Goal: Task Accomplishment & Management: Use online tool/utility

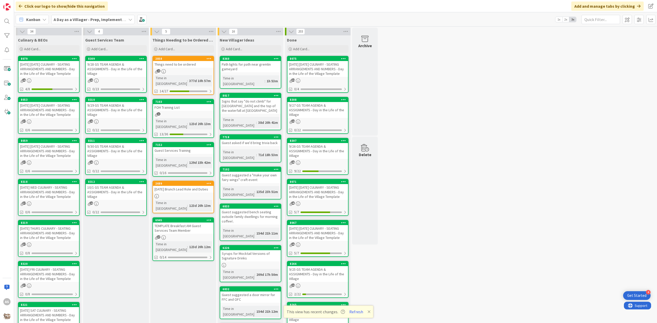
click at [112, 63] on div "9/28 GS TEAM AGENDA & ASSIGNMENTS - Day in the Life of the Village" at bounding box center [116, 69] width 61 height 16
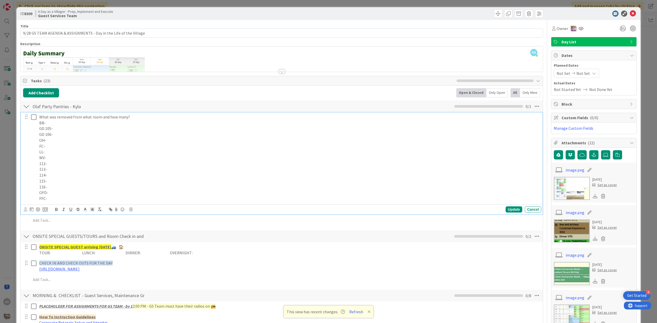
click at [59, 123] on p "BB-" at bounding box center [289, 123] width 500 height 6
click at [59, 141] on p "OH-" at bounding box center [289, 141] width 500 height 6
click at [53, 151] on p "LL-" at bounding box center [289, 152] width 500 height 6
click at [58, 156] on p "WV-" at bounding box center [289, 158] width 500 height 6
click at [59, 192] on p "OFD-" at bounding box center [289, 193] width 500 height 6
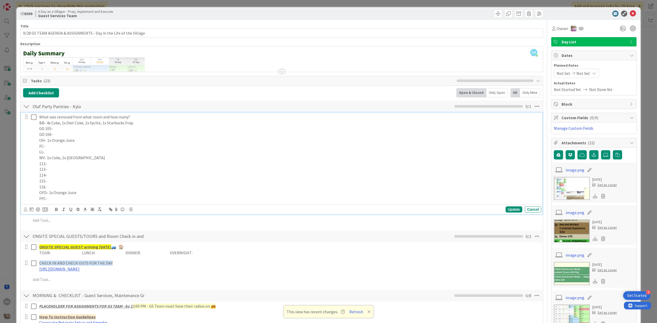
click at [67, 198] on p "FFC-" at bounding box center [289, 199] width 500 height 6
click at [54, 169] on p "113-" at bounding box center [289, 170] width 500 height 6
drag, startPoint x: 508, startPoint y: 210, endPoint x: 506, endPoint y: 213, distance: 3.1
click at [508, 210] on div "Update" at bounding box center [514, 210] width 17 height 6
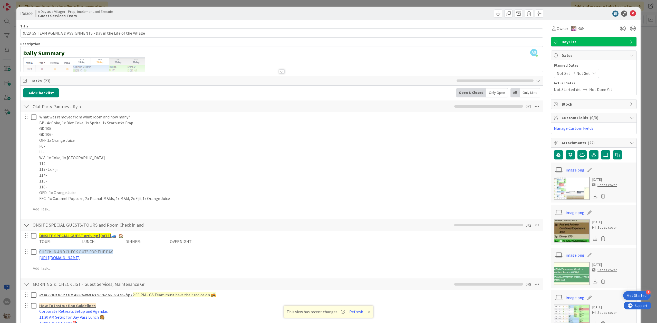
click at [29, 117] on div at bounding box center [26, 117] width 7 height 8
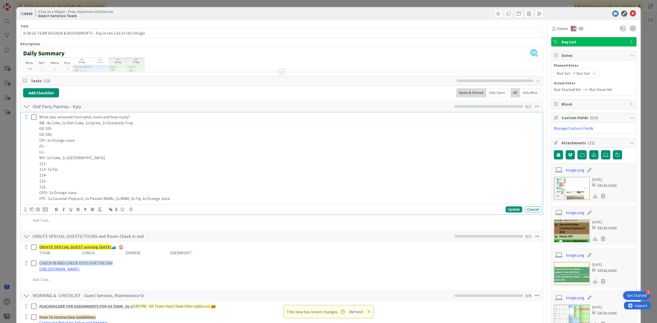
drag, startPoint x: 33, startPoint y: 118, endPoint x: 89, endPoint y: 195, distance: 95.1
click at [34, 119] on icon at bounding box center [33, 117] width 5 height 6
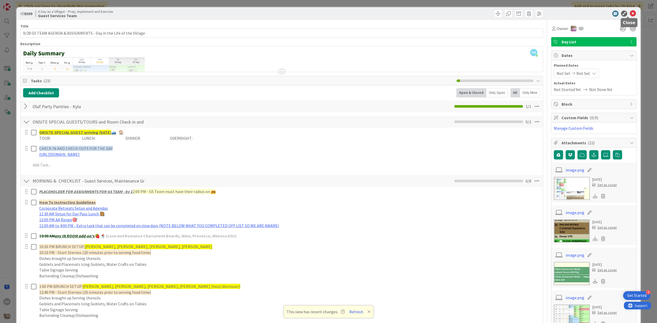
click at [630, 15] on icon at bounding box center [633, 14] width 6 height 6
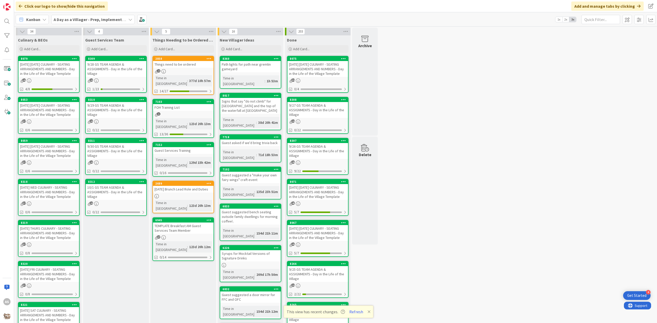
click at [34, 69] on div "[DATE] [DATE] CULINARY - SEATING ARRANGEMENTS AND NUMBERS - Day in the Life of …" at bounding box center [48, 69] width 61 height 16
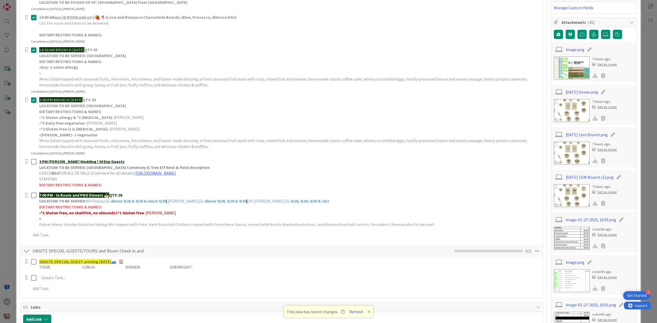
scroll to position [103, 0]
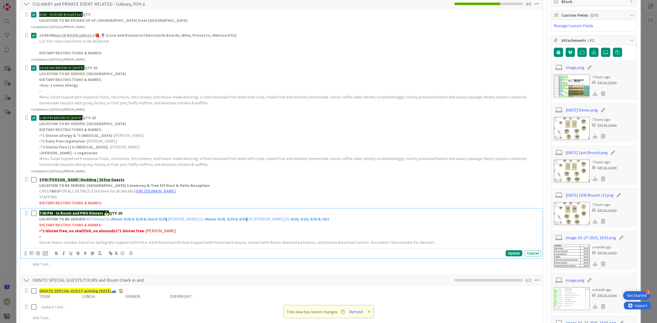
click at [127, 216] on p "7:00 PM - In Room and PNO Dinners 🍝 QTY: 20" at bounding box center [289, 213] width 500 height 6
click at [512, 254] on div "Update" at bounding box center [514, 253] width 17 height 6
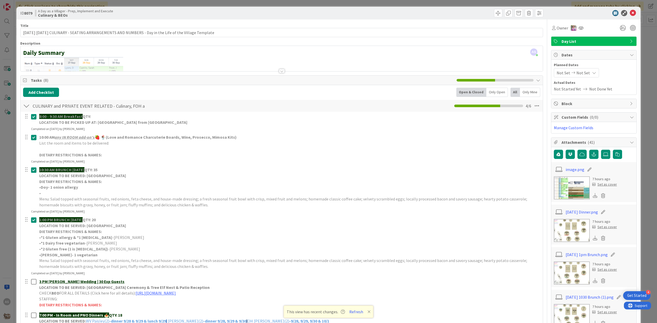
scroll to position [0, 0]
click at [630, 12] on icon at bounding box center [633, 14] width 6 height 6
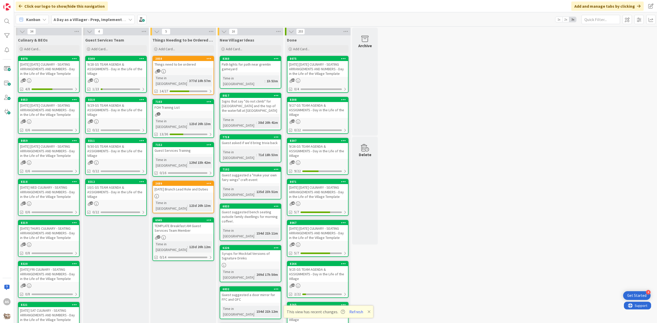
click at [66, 106] on div "[DATE] [DATE] CULINARY - SEATING ARRANGEMENTS AND NUMBERS - Day in the Life of …" at bounding box center [48, 110] width 61 height 16
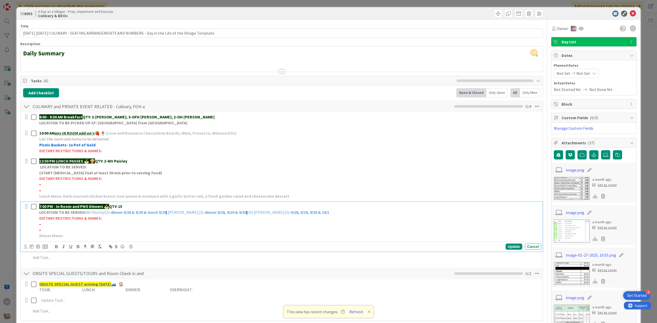
click at [125, 207] on p "7:00 PM - In Room and PNO Dinners 🍝 QTY: 15" at bounding box center [289, 207] width 500 height 6
click at [506, 249] on div "Update" at bounding box center [514, 247] width 17 height 6
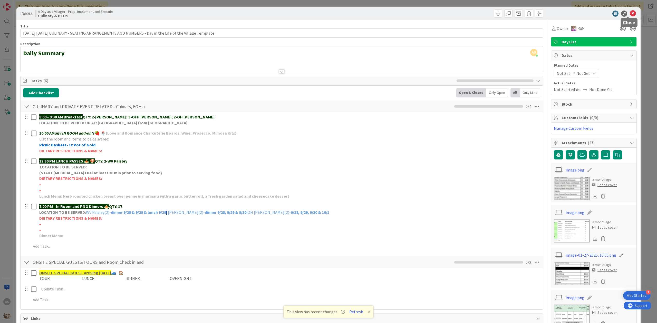
click at [630, 13] on icon at bounding box center [633, 14] width 6 height 6
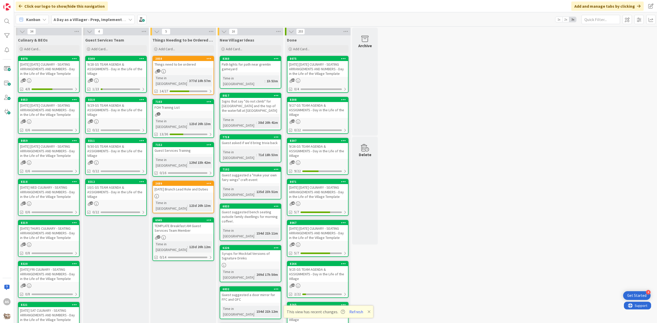
click at [112, 68] on div "9/28 GS TEAM AGENDA & ASSIGNMENTS - Day in the Life of the Village" at bounding box center [116, 69] width 61 height 16
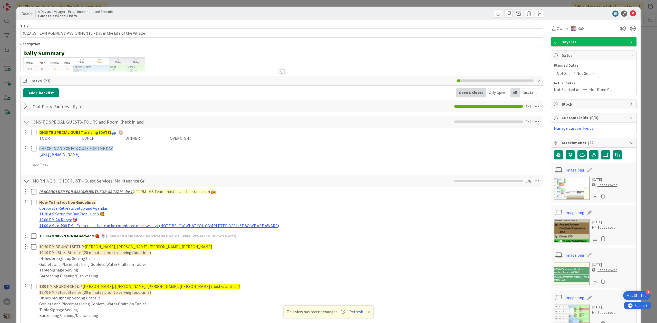
click at [26, 112] on div "Olaf Party Pantries - Kyla Checklist Name 26 / 64 [PERSON_NAME] Party Pantries …" at bounding box center [282, 107] width 522 height 12
click at [26, 109] on div at bounding box center [26, 106] width 7 height 9
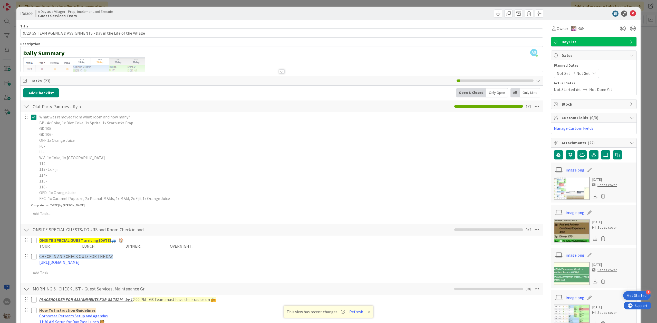
click at [35, 119] on icon at bounding box center [33, 117] width 5 height 6
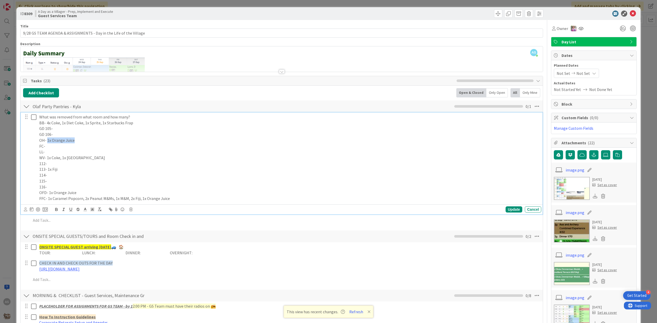
drag, startPoint x: 77, startPoint y: 140, endPoint x: 71, endPoint y: 167, distance: 27.1
click at [46, 142] on p "OH- 1x Orange Juice" at bounding box center [289, 141] width 500 height 6
copy p "1x Orange Juice"
drag, startPoint x: 100, startPoint y: 155, endPoint x: 65, endPoint y: 163, distance: 35.7
click at [100, 155] on p "LL-" at bounding box center [289, 152] width 500 height 6
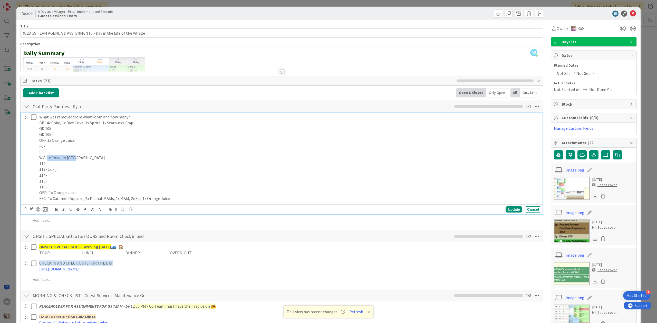
drag, startPoint x: 74, startPoint y: 161, endPoint x: 47, endPoint y: 158, distance: 26.5
click at [47, 158] on p "WV- 1x Coke, 1x [GEOGRAPHIC_DATA]" at bounding box center [289, 158] width 500 height 6
copy p "1x Coke, 1x Fiji"
drag, startPoint x: 78, startPoint y: 181, endPoint x: 65, endPoint y: 177, distance: 13.5
click at [75, 180] on p "115-" at bounding box center [289, 181] width 500 height 6
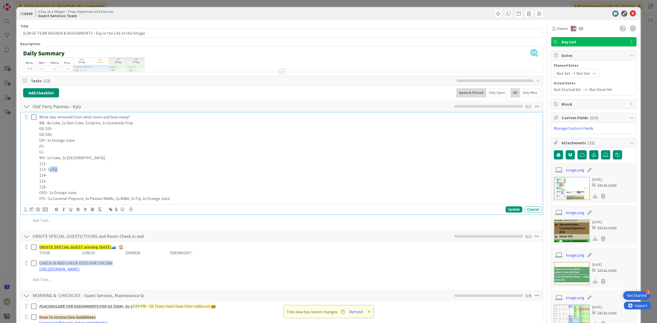
drag, startPoint x: 58, startPoint y: 171, endPoint x: 49, endPoint y: 170, distance: 9.6
click at [49, 170] on p "113- 1x Fiji" at bounding box center [289, 170] width 500 height 6
click at [92, 168] on p "113- 1x Fiji" at bounding box center [289, 170] width 500 height 6
click at [65, 168] on p "113- 1x Fiji" at bounding box center [289, 170] width 500 height 6
drag, startPoint x: 59, startPoint y: 173, endPoint x: 47, endPoint y: 171, distance: 11.7
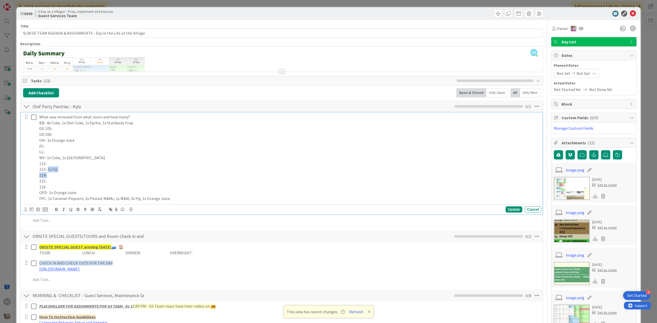
click at [47, 171] on div "What was removed from what room and how many? BB- 4x Coke, 1x Diet Coke, 1x Spr…" at bounding box center [289, 158] width 504 height 91
click at [75, 177] on p "114-" at bounding box center [289, 175] width 500 height 6
click at [85, 171] on p "113- 1x Fiji" at bounding box center [289, 170] width 500 height 6
drag, startPoint x: 62, startPoint y: 170, endPoint x: 47, endPoint y: 169, distance: 14.4
click at [47, 169] on p "113- 1x Fiji" at bounding box center [289, 170] width 500 height 6
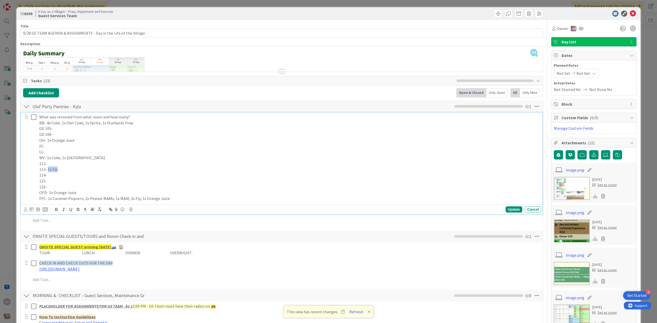
copy p "1x Fiji"
click at [147, 184] on p "115-" at bounding box center [289, 181] width 500 height 6
drag, startPoint x: 81, startPoint y: 196, endPoint x: 49, endPoint y: 193, distance: 31.9
click at [49, 193] on p "OFD- 1x Orange Juice" at bounding box center [289, 193] width 500 height 6
copy p "1x Orange Juice"
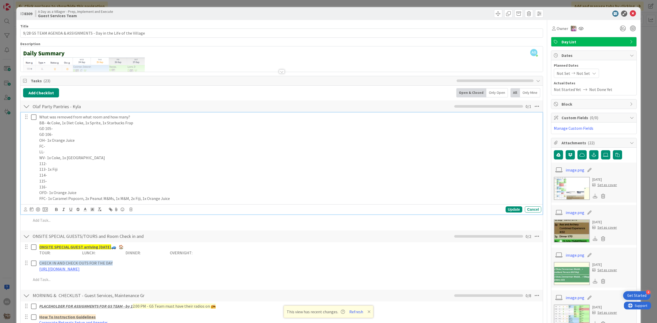
click at [180, 182] on p "115-" at bounding box center [289, 181] width 500 height 6
drag, startPoint x: 179, startPoint y: 197, endPoint x: 47, endPoint y: 198, distance: 131.4
click at [47, 198] on p "FFC- 1x Caramel Popcorn, 2x Peanut M&Ms, 1x M&M, 2x Fiji, 1x Orange Juice" at bounding box center [289, 199] width 500 height 6
copy p "1x Caramel Popcorn, 2x Peanut M&Ms, 1x M&M, 2x Fiji, 1x Orange Juice"
click at [197, 170] on p "113- 1x Fiji" at bounding box center [289, 170] width 500 height 6
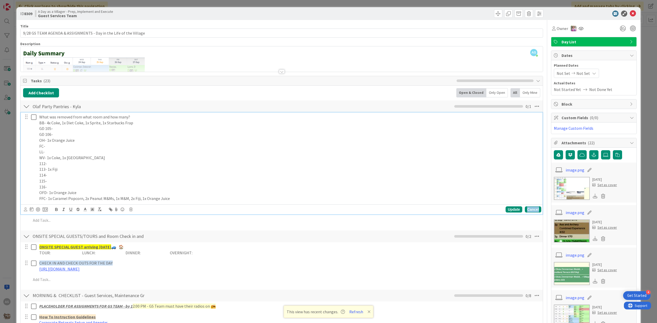
click at [530, 210] on div "Cancel" at bounding box center [533, 210] width 16 height 6
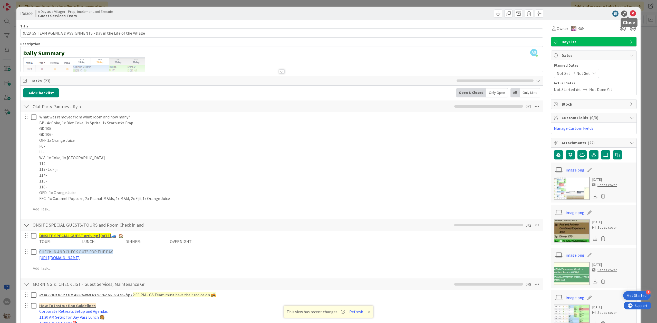
drag, startPoint x: 626, startPoint y: 14, endPoint x: 620, endPoint y: 21, distance: 9.3
click at [630, 14] on icon at bounding box center [633, 14] width 6 height 6
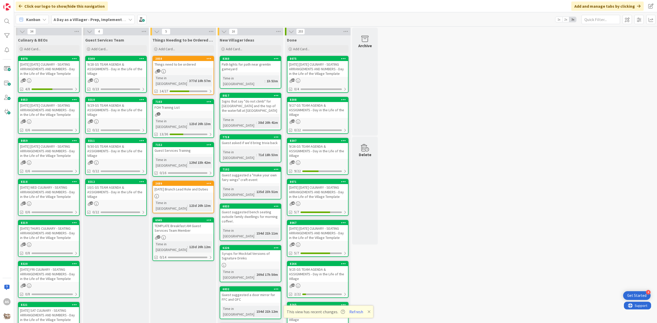
click at [60, 71] on div "[DATE] [DATE] CULINARY - SEATING ARRANGEMENTS AND NUMBERS - Day in the Life of …" at bounding box center [48, 69] width 61 height 16
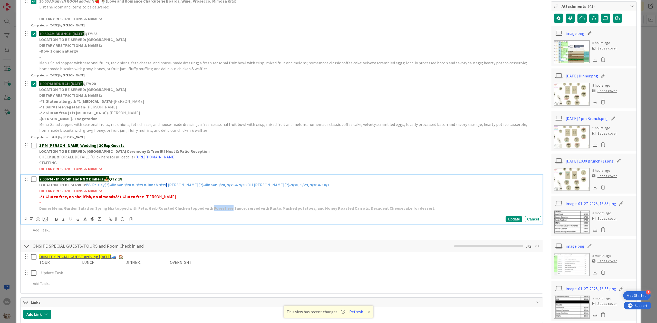
drag, startPoint x: 229, startPoint y: 210, endPoint x: 211, endPoint y: 210, distance: 17.7
click at [211, 210] on strong "Dinner Menu: Garden Salad on Spring Mix topped with Feta. Herb Roasted Chicken …" at bounding box center [237, 208] width 396 height 5
click at [527, 222] on div "Cancel" at bounding box center [533, 219] width 16 height 6
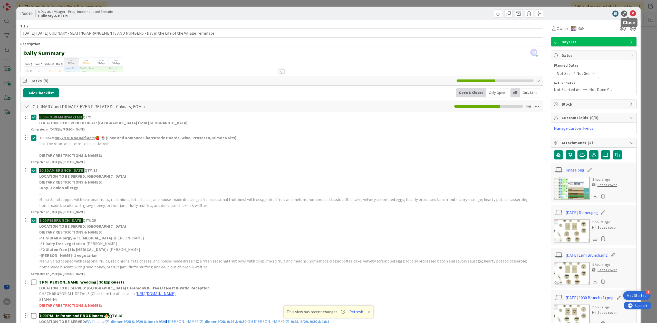
click at [630, 14] on icon at bounding box center [633, 14] width 6 height 6
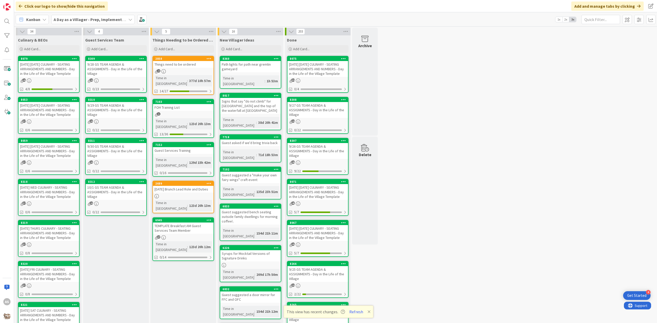
click at [51, 68] on div "[DATE] [DATE] CULINARY - SEATING ARRANGEMENTS AND NUMBERS - Day in the Life of …" at bounding box center [48, 69] width 61 height 16
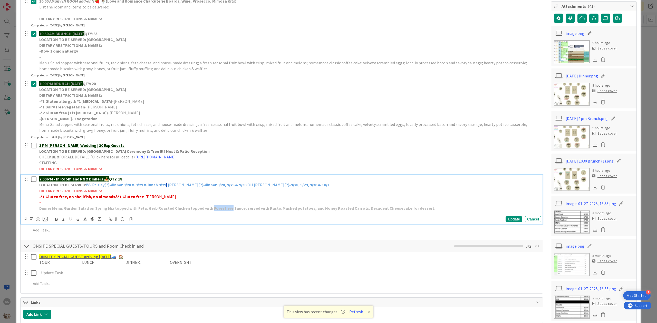
drag, startPoint x: 211, startPoint y: 209, endPoint x: 229, endPoint y: 209, distance: 18.2
click at [229, 209] on strong "Dinner Menu: Garden Salad on Spring Mix topped with Feta. Herb Roasted Chicken …" at bounding box center [237, 208] width 396 height 5
copy strong "Forestiere"
drag, startPoint x: 532, startPoint y: 222, endPoint x: 531, endPoint y: 217, distance: 5.2
click at [532, 222] on div "Cancel" at bounding box center [533, 219] width 16 height 6
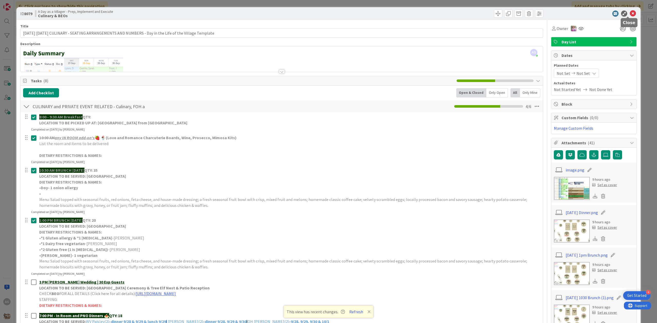
click at [630, 14] on icon at bounding box center [633, 14] width 6 height 6
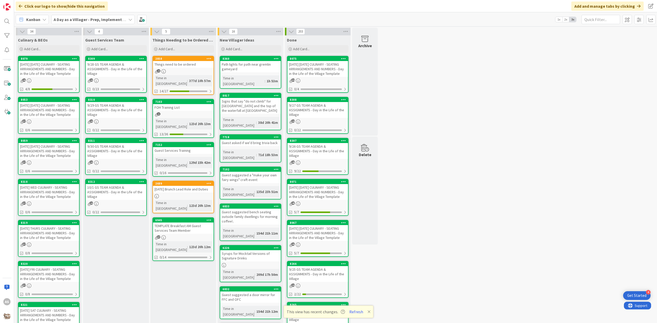
click at [121, 61] on div "8309" at bounding box center [116, 58] width 61 height 5
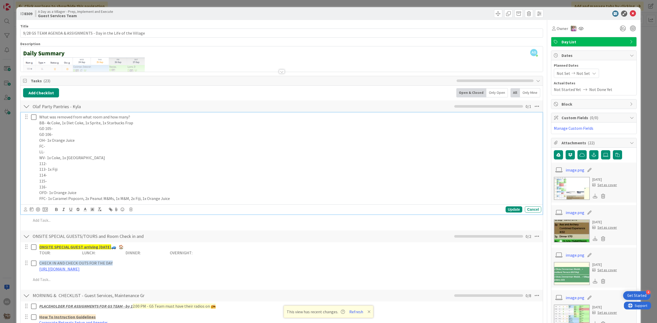
click at [33, 120] on icon at bounding box center [33, 117] width 5 height 6
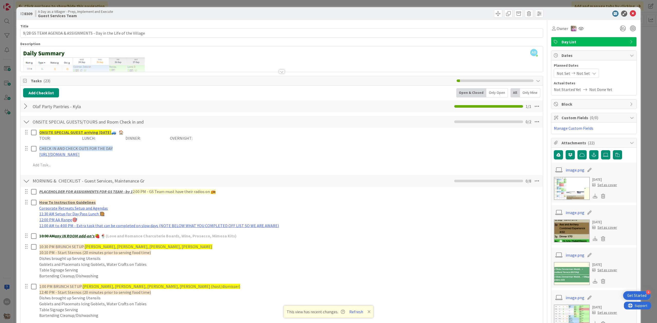
click at [28, 109] on div at bounding box center [26, 106] width 7 height 9
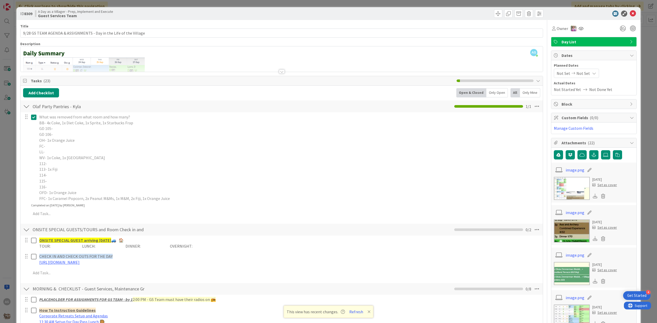
click at [28, 110] on div at bounding box center [26, 106] width 7 height 9
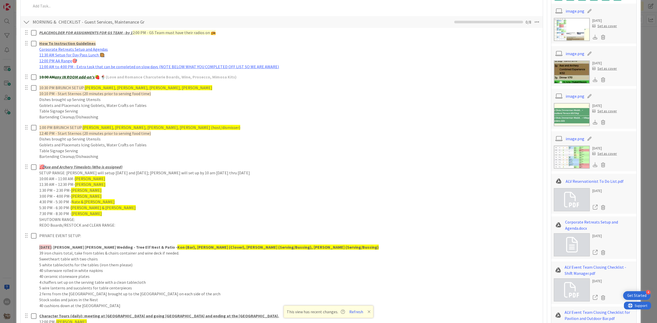
scroll to position [171, 0]
